Goal: Check status: Check status

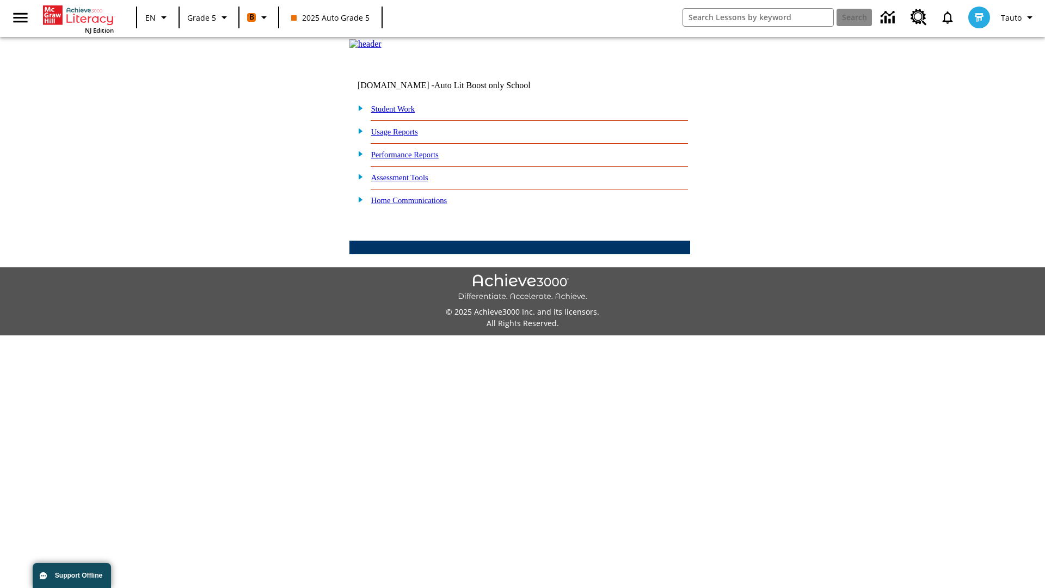
click at [416, 159] on link "Performance Reports" at bounding box center [404, 154] width 67 height 9
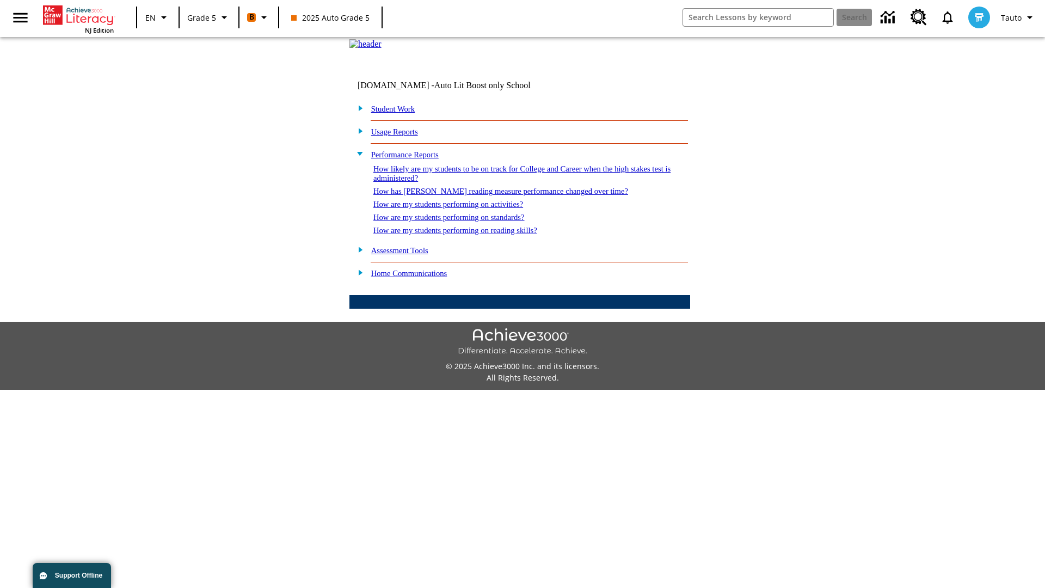
click at [466, 234] on link "How are my students performing on reading skills?" at bounding box center [455, 230] width 164 height 9
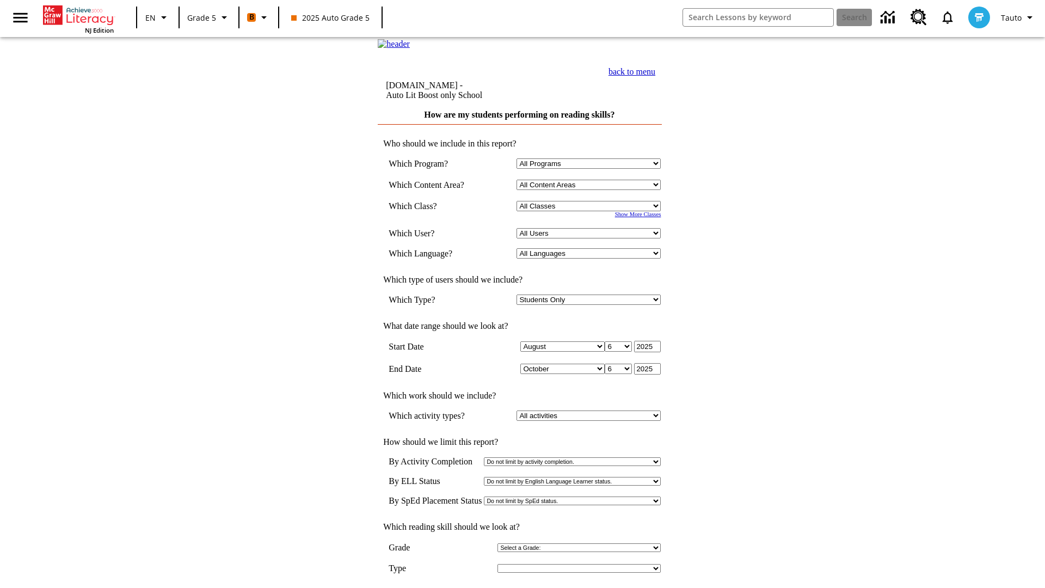
click at [591, 211] on select "Select a Class: All Classes 2025 Auto Grade 5 OL 2025 Auto Grade 6" at bounding box center [588, 206] width 144 height 10
select select "11133131"
click at [591, 238] on select "All Users Cat, Sautoen Cat, Sautoes Cat1, Sautoss Donotlogin, Sautoen Twoschool…" at bounding box center [588, 233] width 144 height 10
select select "21437107"
click at [520, 587] on input "View Report" at bounding box center [519, 599] width 52 height 12
